Goal: Find specific page/section: Find specific page/section

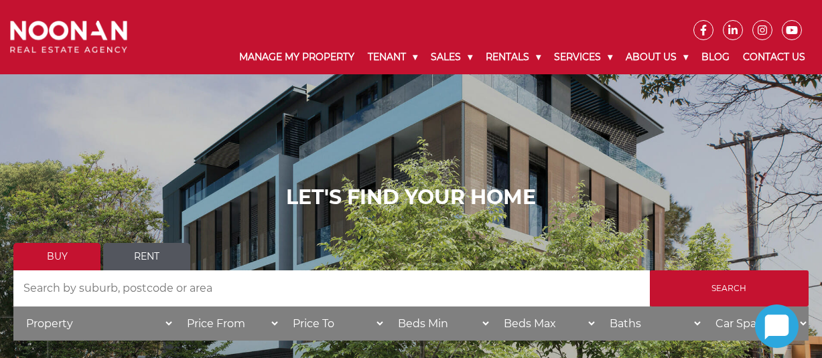
scroll to position [134, 0]
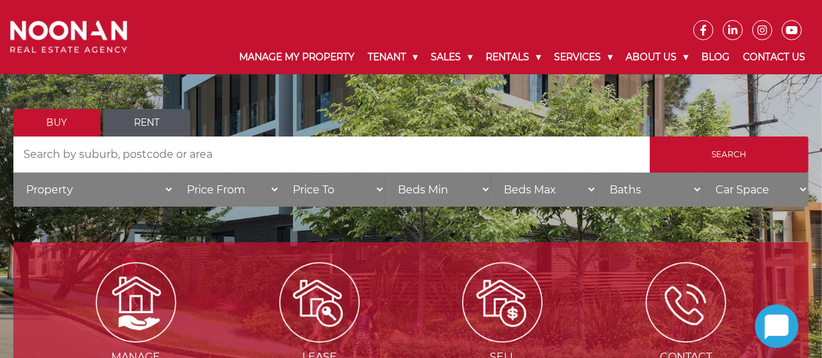
click at [240, 159] on input "Search by Address" at bounding box center [331, 155] width 636 height 36
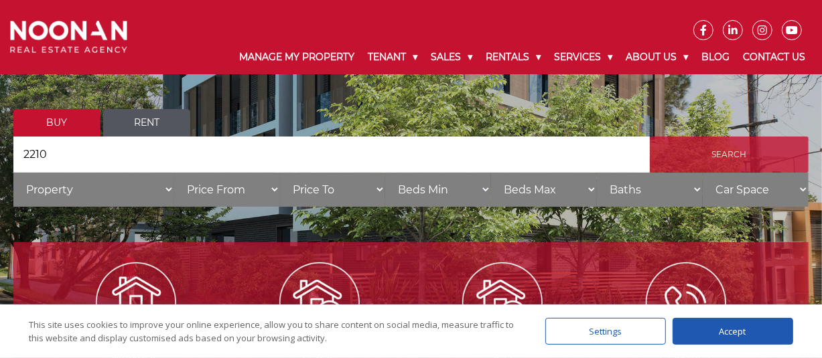
type input "2210"
click at [719, 153] on input "Search" at bounding box center [729, 155] width 159 height 36
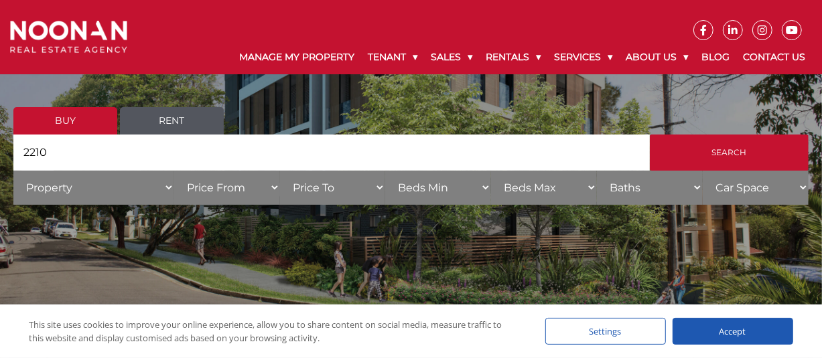
scroll to position [66, 0]
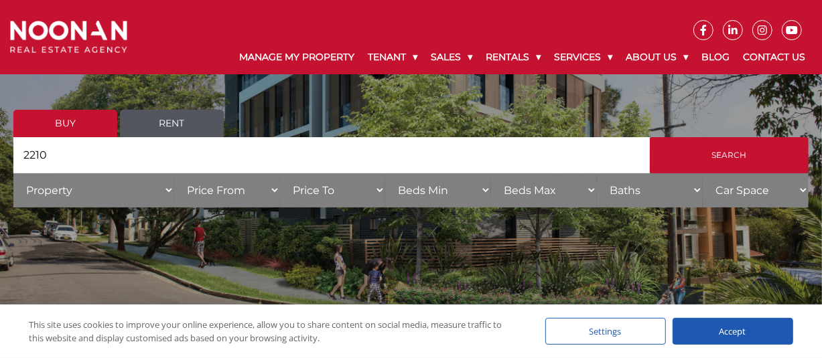
click at [169, 188] on select "Property House Villa Apartment Townhouse Duplex Semi-detached Unit Terrace Other" at bounding box center [93, 190] width 161 height 34
select select "House"
click at [13, 173] on select "Property House Villa Apartment Townhouse Duplex Semi-detached Unit Terrace Other" at bounding box center [93, 190] width 161 height 34
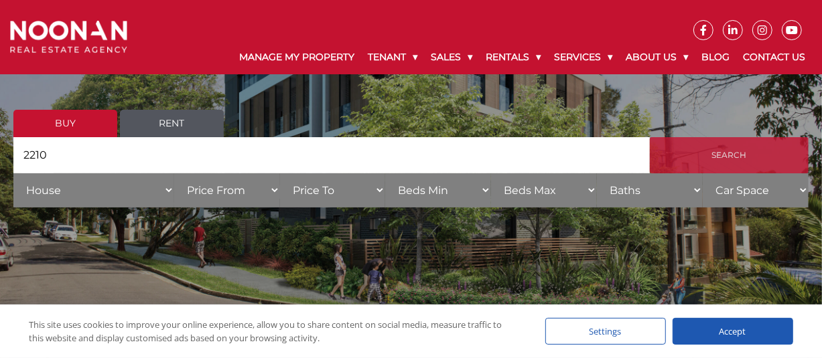
drag, startPoint x: 723, startPoint y: 153, endPoint x: 723, endPoint y: 164, distance: 10.7
click at [723, 153] on input "Search" at bounding box center [729, 155] width 159 height 36
